Goal: Task Accomplishment & Management: Complete application form

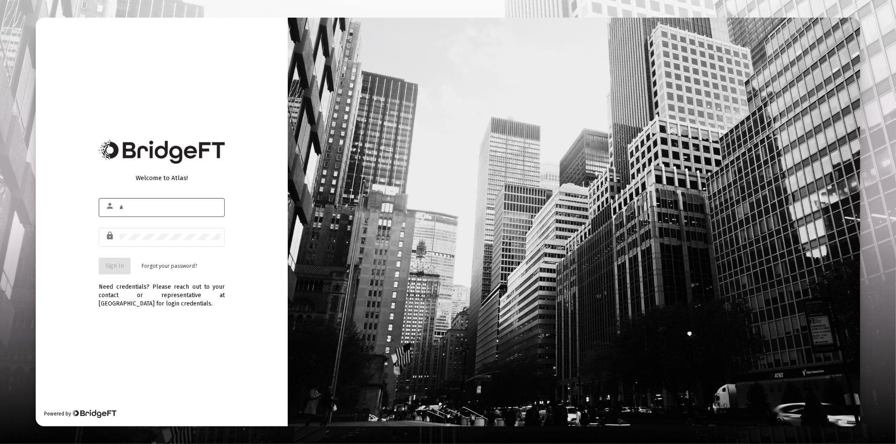
type input "[PERSON_NAME][EMAIL_ADDRESS][DOMAIN_NAME]"
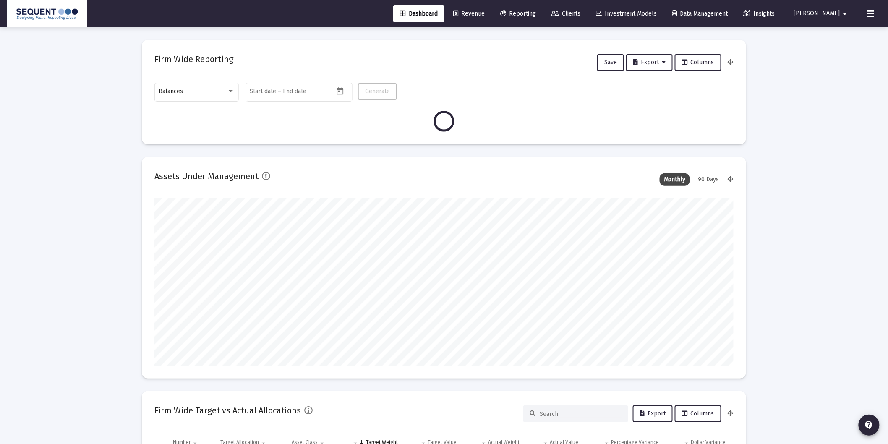
scroll to position [168, 312]
type input "[DATE]"
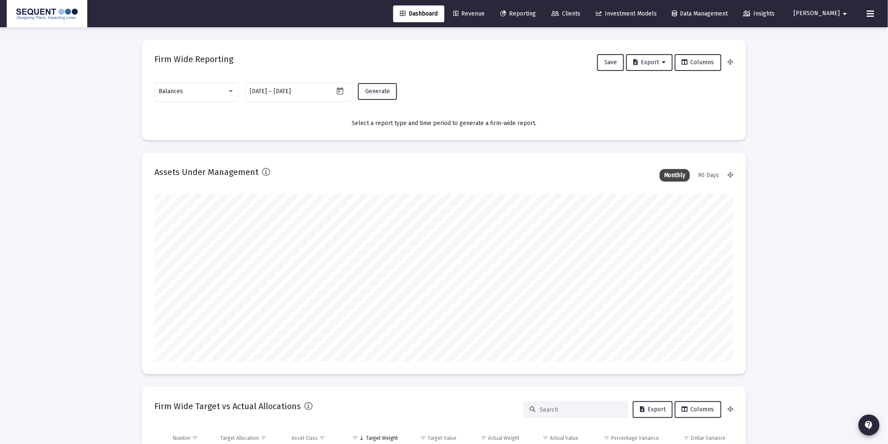
scroll to position [168, 270]
click at [229, 86] on div "Balances" at bounding box center [197, 91] width 76 height 21
click at [188, 36] on span "Transactions" at bounding box center [197, 39] width 76 height 18
click at [371, 88] on span "Generate" at bounding box center [377, 91] width 25 height 7
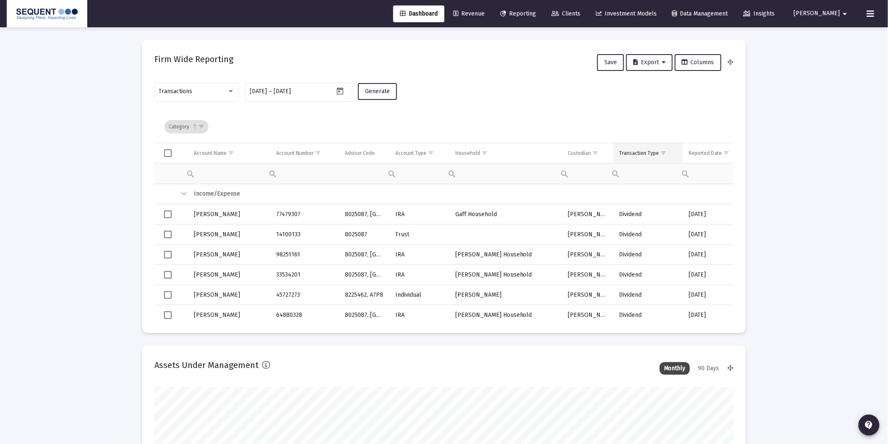
click at [665, 150] on span "Show filter options for column 'Transaction Type'" at bounding box center [664, 153] width 6 height 6
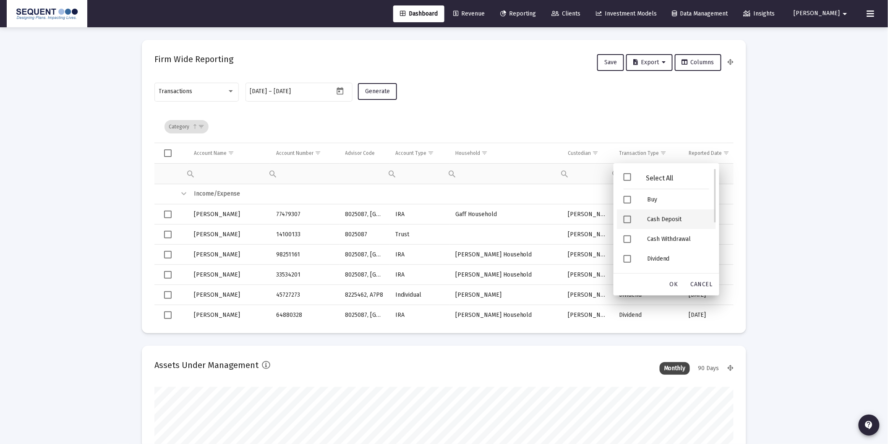
drag, startPoint x: 670, startPoint y: 215, endPoint x: 672, endPoint y: 223, distance: 7.4
click at [670, 215] on div "Cash Deposit" at bounding box center [679, 220] width 76 height 20
click at [671, 238] on div "Security Deposit" at bounding box center [679, 241] width 76 height 20
click at [677, 280] on div "OK" at bounding box center [674, 284] width 27 height 15
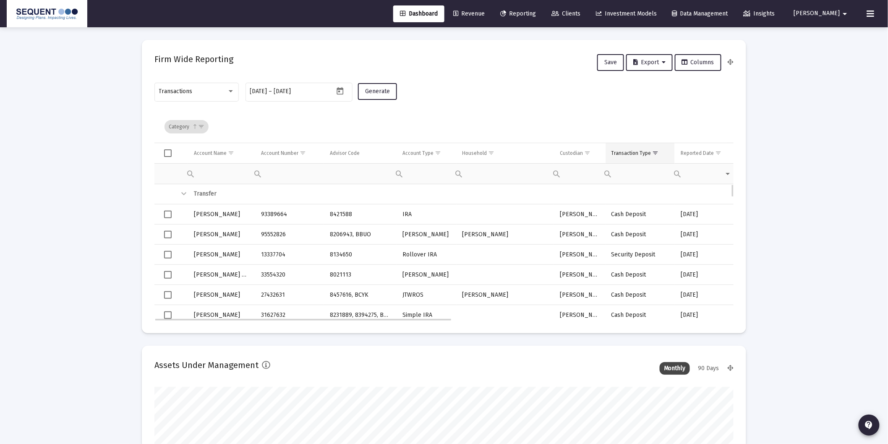
click at [642, 155] on div "Transaction Type" at bounding box center [632, 153] width 40 height 7
click at [650, 60] on span "Export" at bounding box center [650, 62] width 32 height 7
click at [660, 83] on button "Export All Rows" at bounding box center [653, 84] width 57 height 20
click at [819, 8] on button "[PERSON_NAME]" at bounding box center [822, 13] width 76 height 17
click at [826, 31] on link "Settings" at bounding box center [834, 36] width 50 height 20
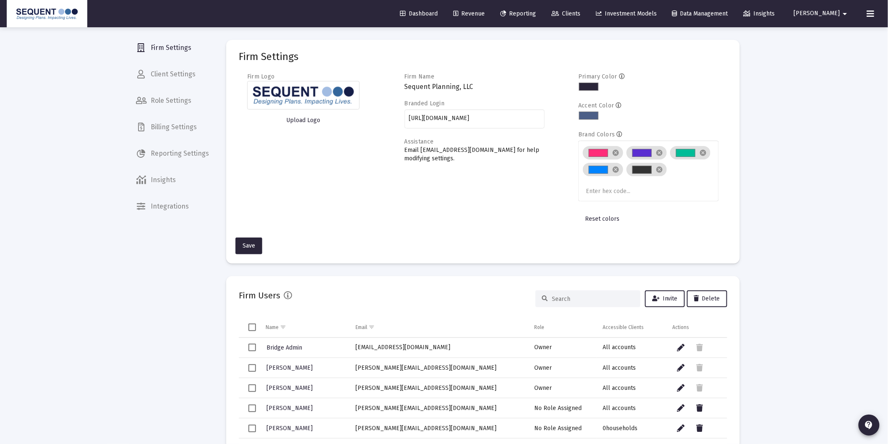
click at [173, 124] on span "Billing Settings" at bounding box center [172, 127] width 86 height 20
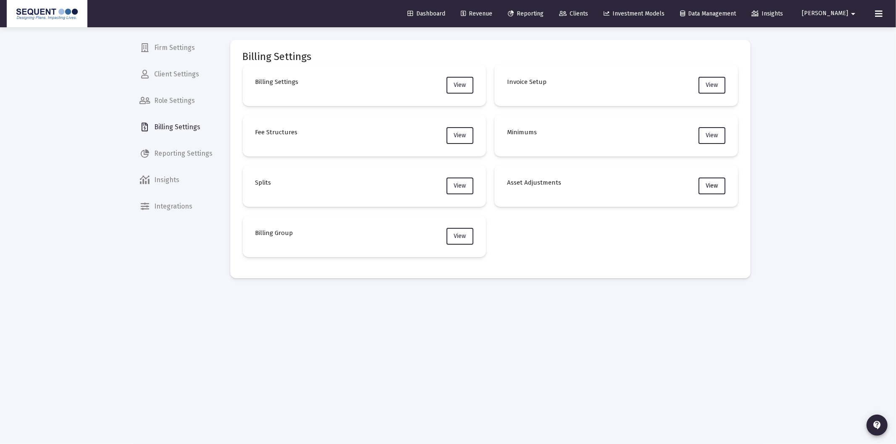
click at [719, 189] on button "View" at bounding box center [711, 186] width 27 height 17
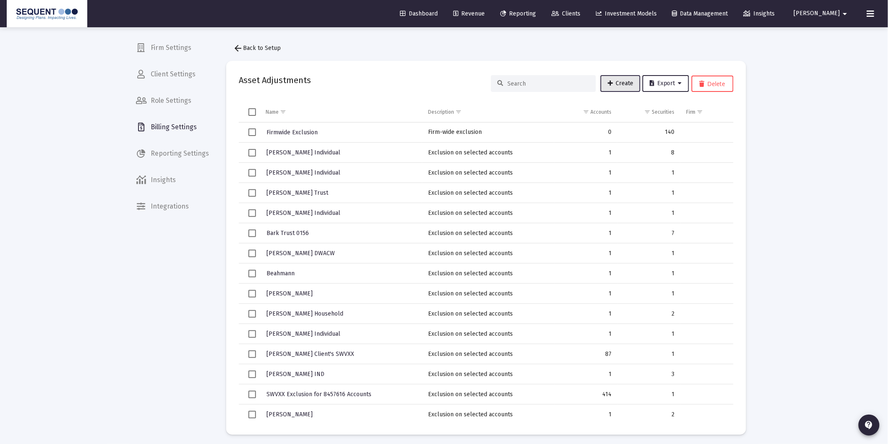
click at [615, 80] on span "Create" at bounding box center [621, 83] width 26 height 7
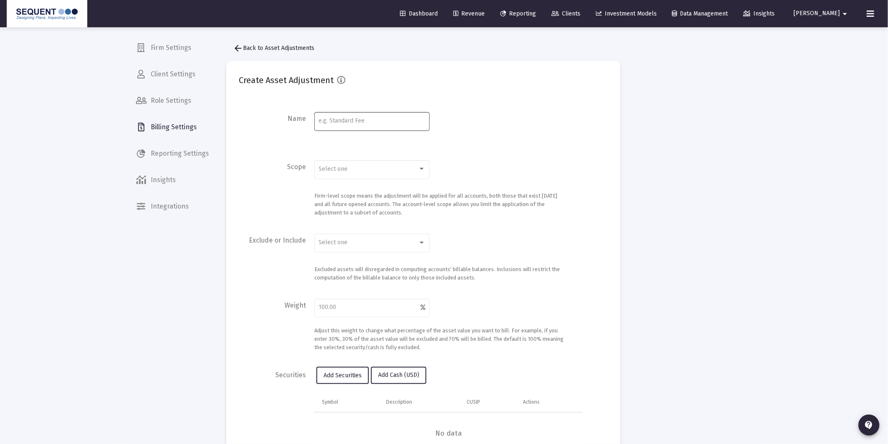
click at [353, 126] on div at bounding box center [372, 120] width 107 height 21
type input "[PERSON_NAME], [PERSON_NAME]"
click at [338, 169] on span "Select one" at bounding box center [333, 168] width 29 height 7
click at [339, 191] on span "Account" at bounding box center [372, 187] width 107 height 18
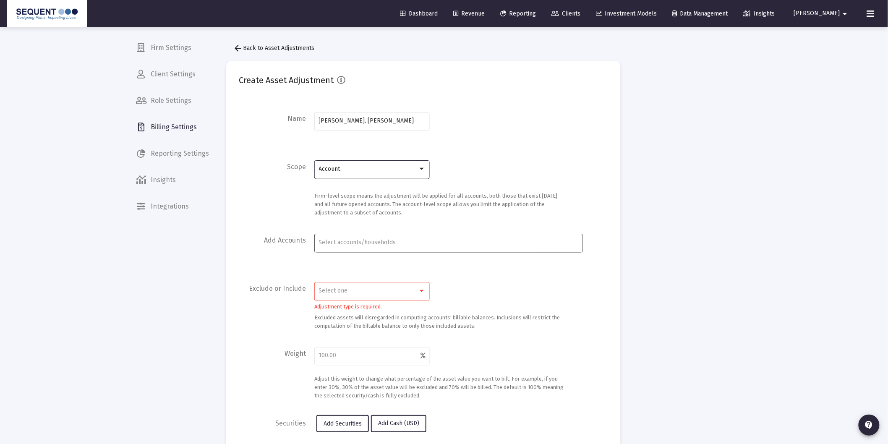
click at [346, 244] on input "Account Selection" at bounding box center [449, 242] width 260 height 7
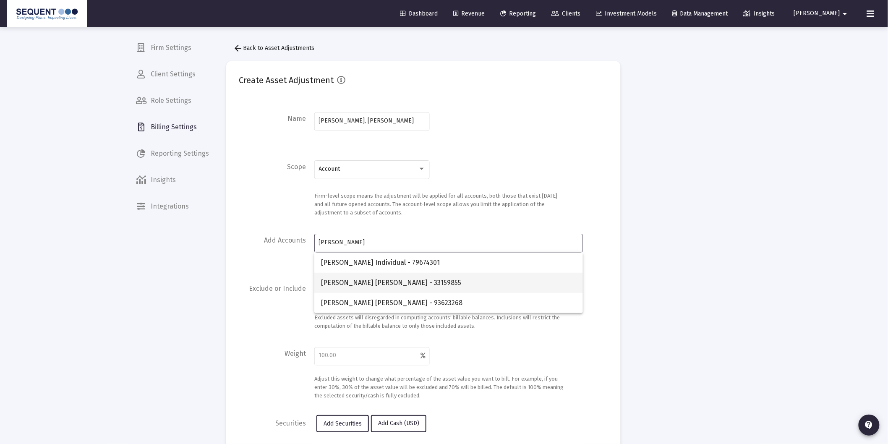
type input "[PERSON_NAME]"
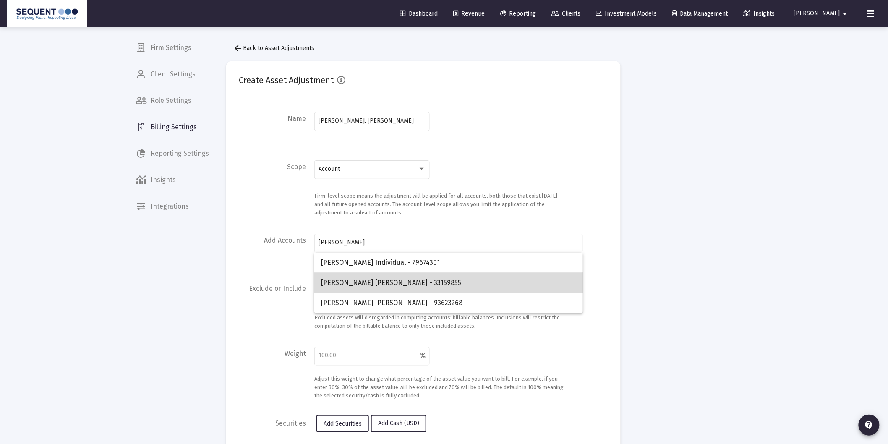
click at [363, 282] on span "[PERSON_NAME] [PERSON_NAME] - 33159855" at bounding box center [448, 283] width 255 height 20
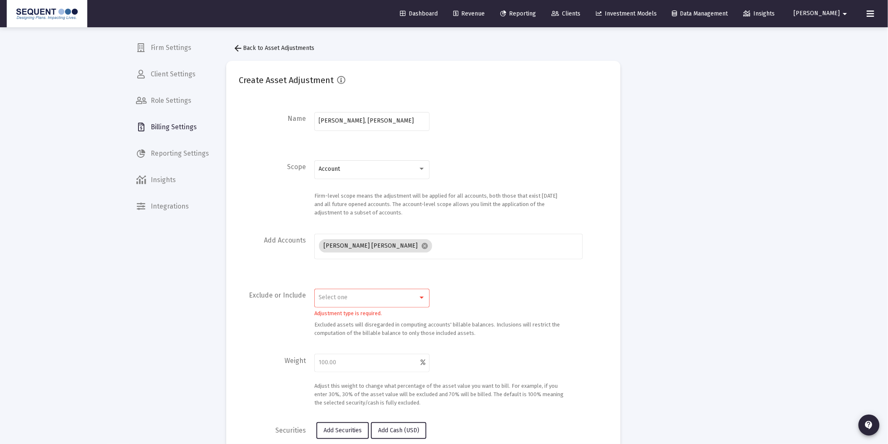
click at [351, 300] on div "Select one" at bounding box center [368, 297] width 99 height 7
click at [339, 296] on span "Inclusion" at bounding box center [372, 298] width 107 height 18
click at [338, 296] on span "Inclusion" at bounding box center [331, 297] width 25 height 7
click at [341, 317] on span "Exclusion" at bounding box center [372, 316] width 107 height 18
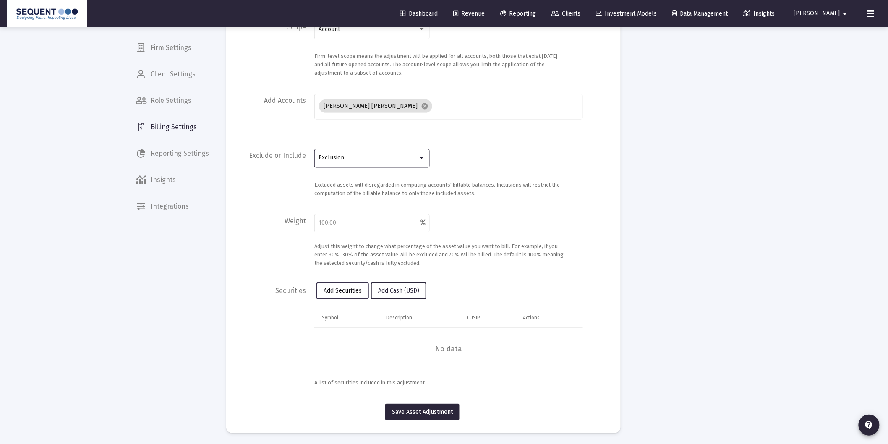
click at [338, 284] on button "Add Securities" at bounding box center [343, 291] width 52 height 17
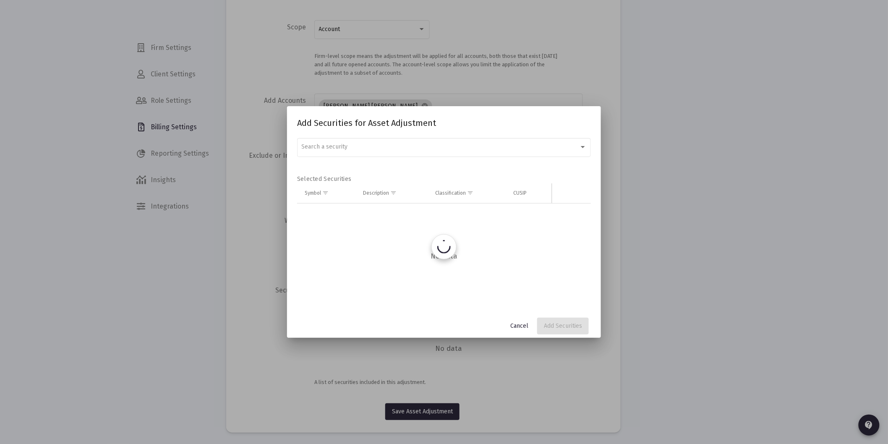
scroll to position [0, 0]
click at [343, 147] on span "Search a security" at bounding box center [325, 146] width 46 height 7
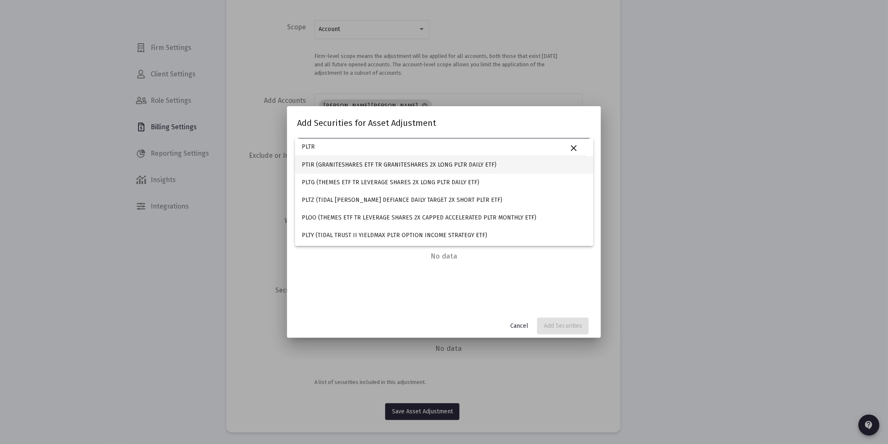
type input "PLTR"
drag, startPoint x: 350, startPoint y: 163, endPoint x: 351, endPoint y: 169, distance: 6.5
click at [350, 162] on span "PTIR (GRANITESHARES ETF TR GRANITESHARES 2X LONG PLTR DAILY ETF)" at bounding box center [444, 165] width 285 height 18
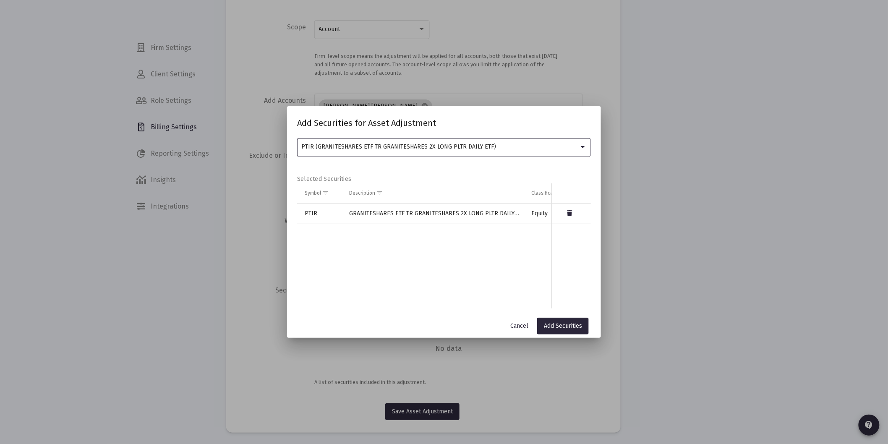
click at [336, 146] on span "PTIR (GRANITESHARES ETF TR GRANITESHARES 2X LONG PLTR DAILY ETF)" at bounding box center [399, 146] width 195 height 7
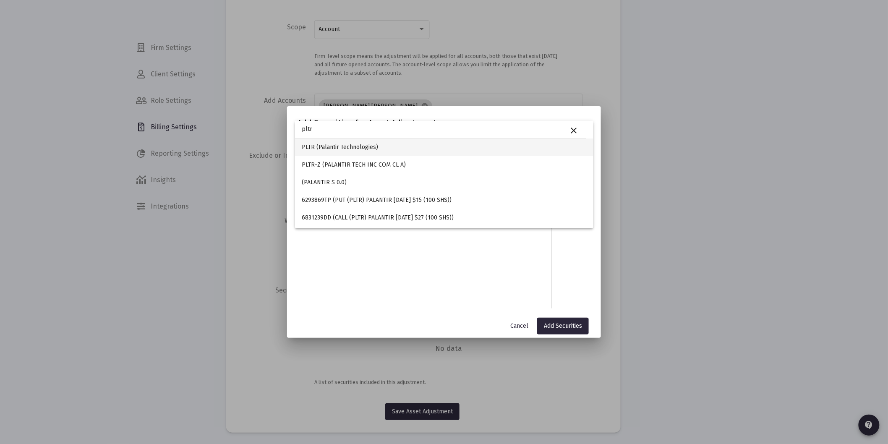
type input "pltr"
click at [336, 146] on span "PLTR (Palantir Technologies)" at bounding box center [444, 148] width 285 height 18
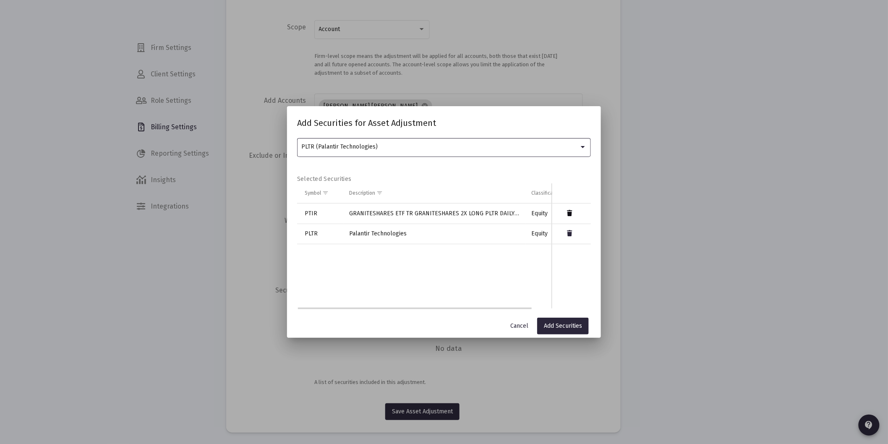
click at [568, 213] on icon "Data grid" at bounding box center [570, 214] width 5 height 10
click at [563, 328] on span "Add Securities" at bounding box center [563, 325] width 38 height 7
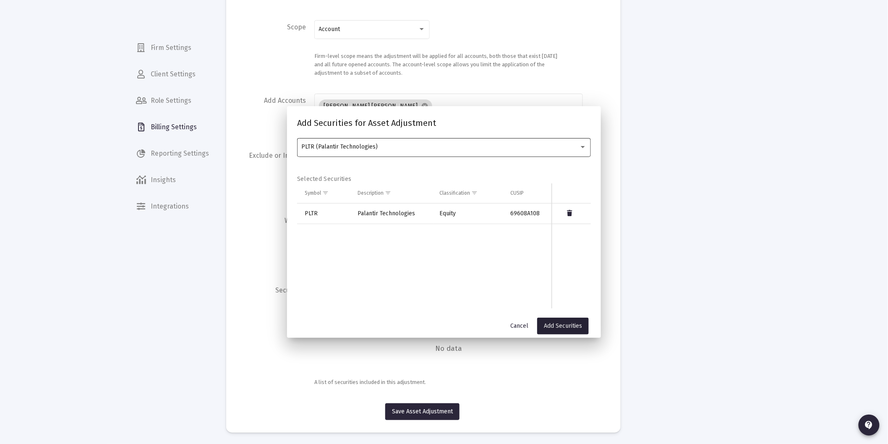
scroll to position [119, 0]
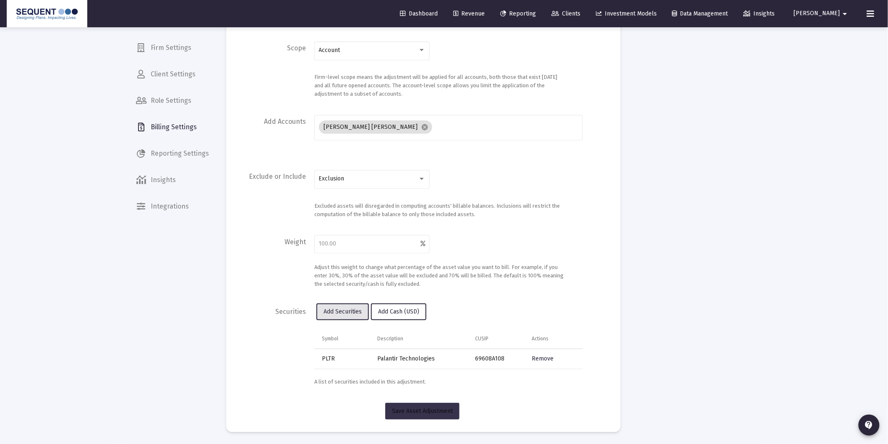
click at [423, 413] on span "Save Asset Adjustment" at bounding box center [422, 411] width 61 height 7
type input "100"
